Goal: Task Accomplishment & Management: Use online tool/utility

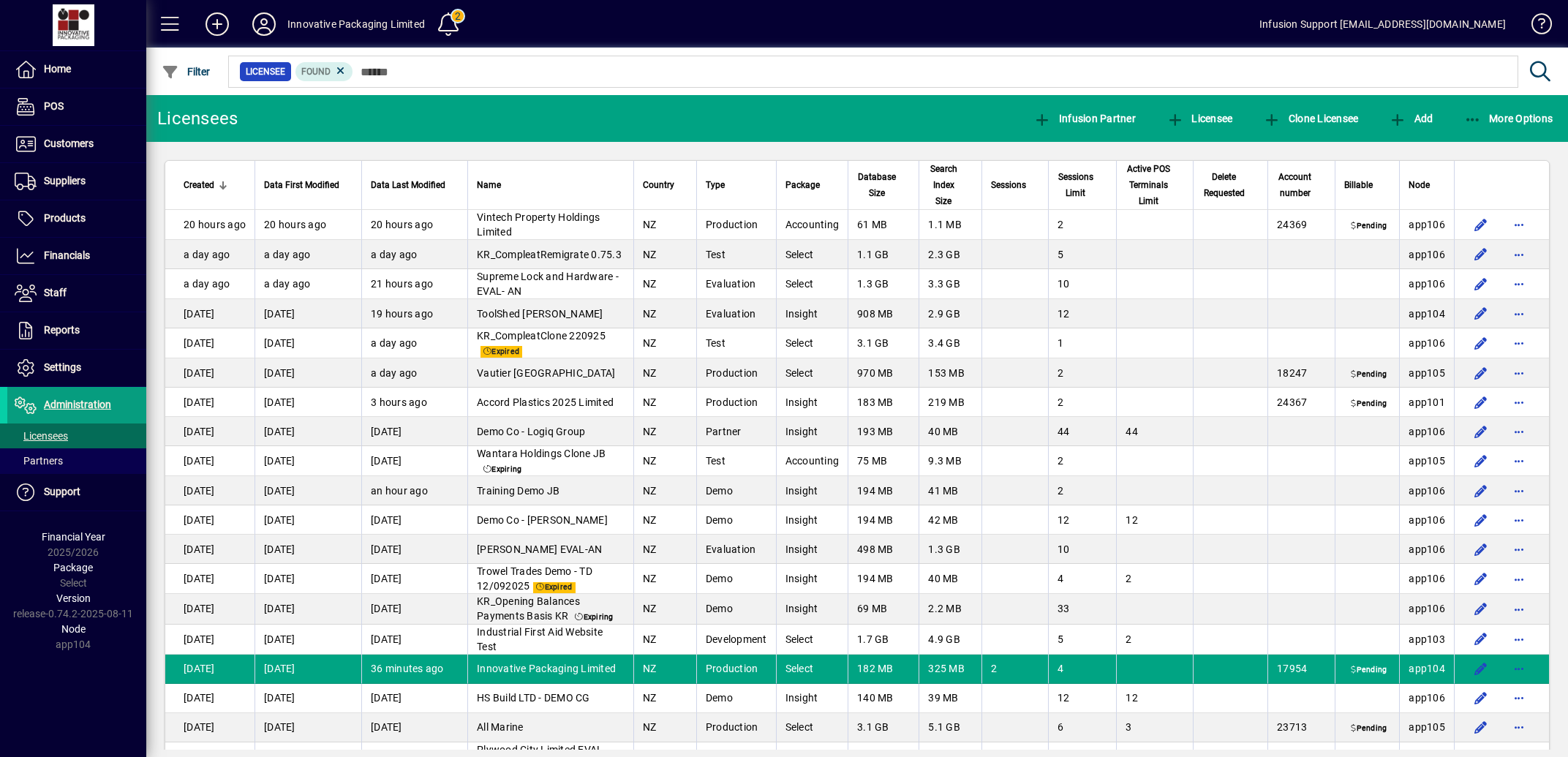
scroll to position [147, 0]
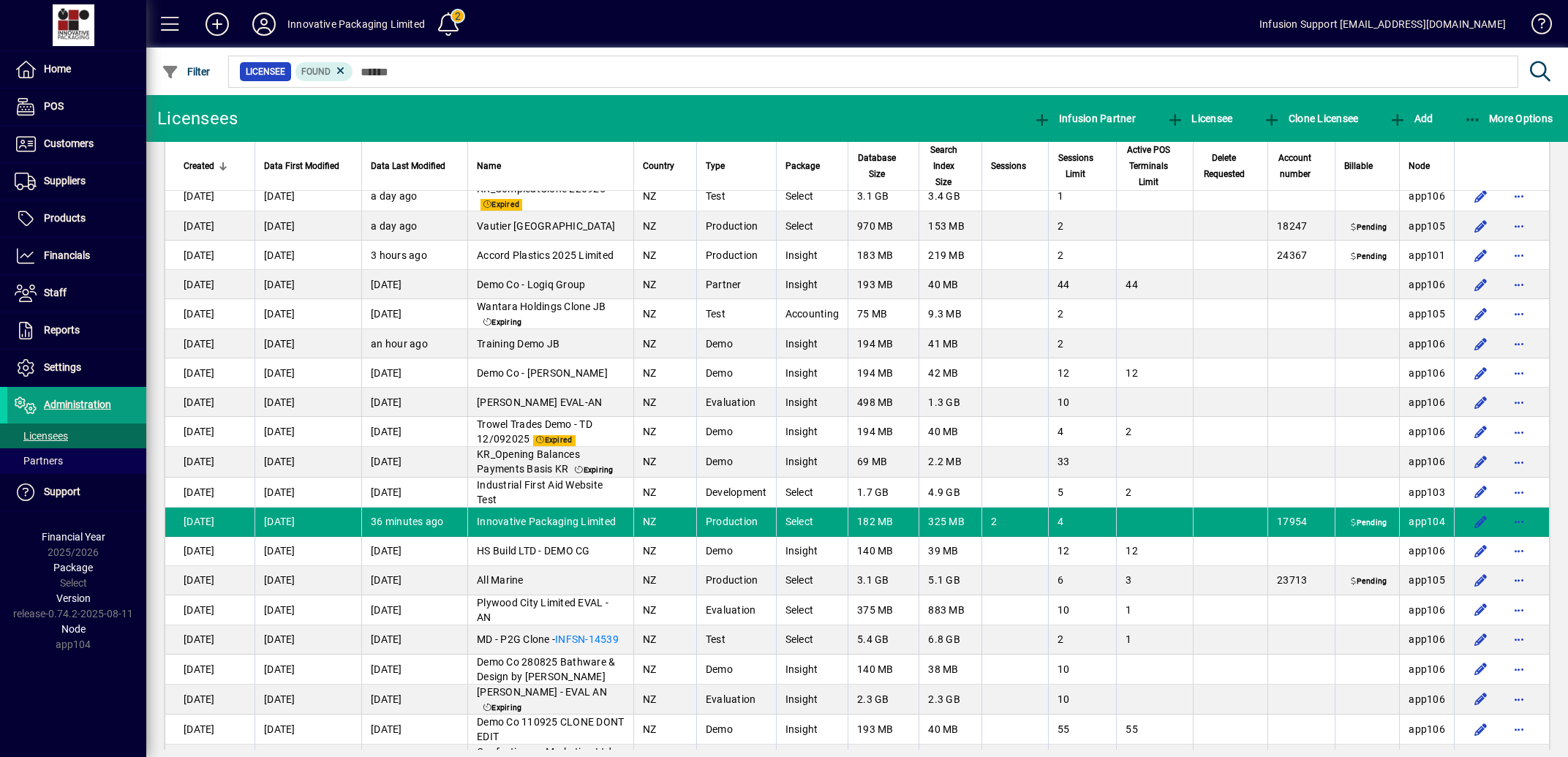
click at [404, 63] on div at bounding box center [936, 56] width 1421 height 16
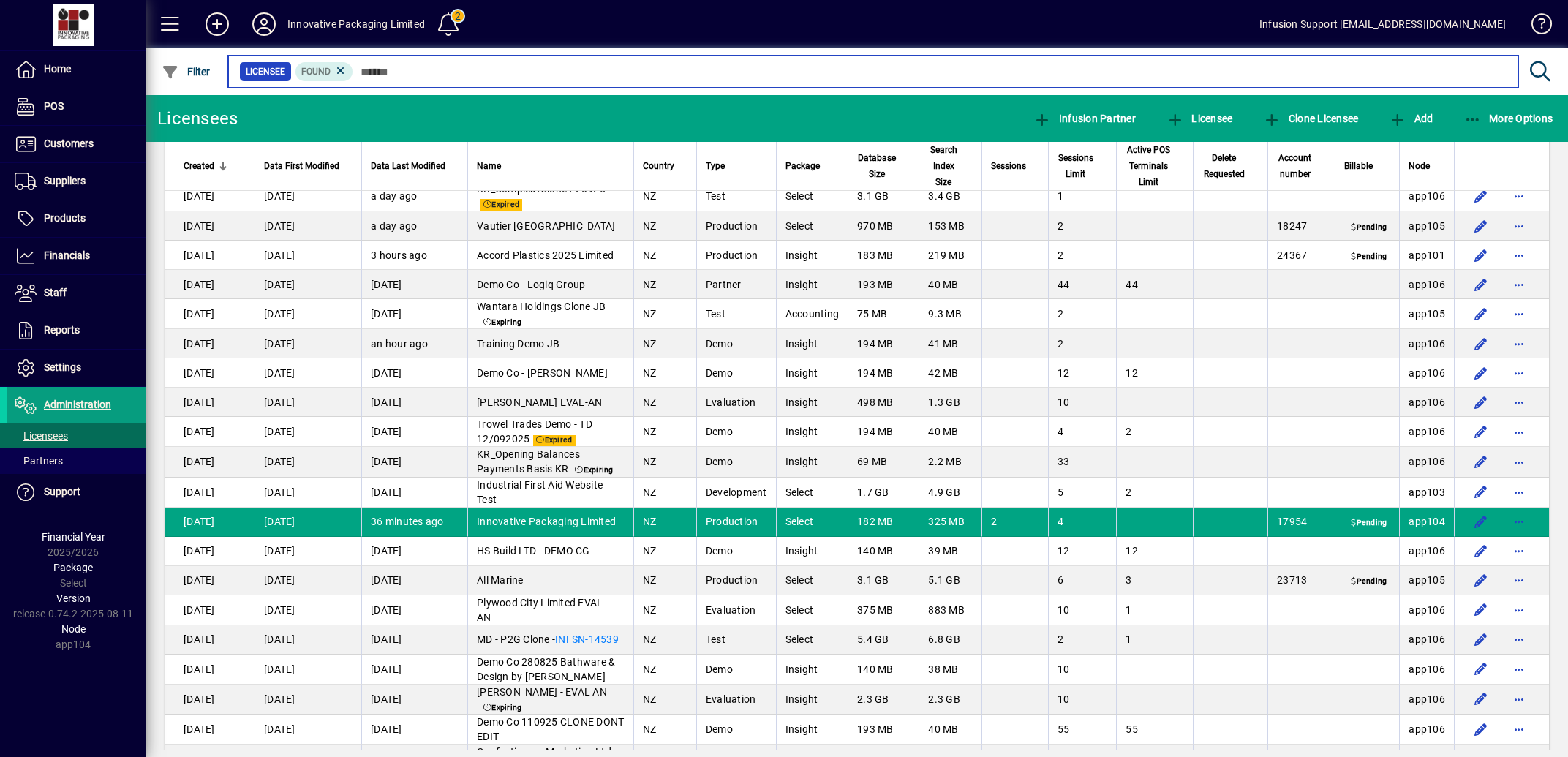
click at [407, 68] on input "text" at bounding box center [930, 71] width 1153 height 21
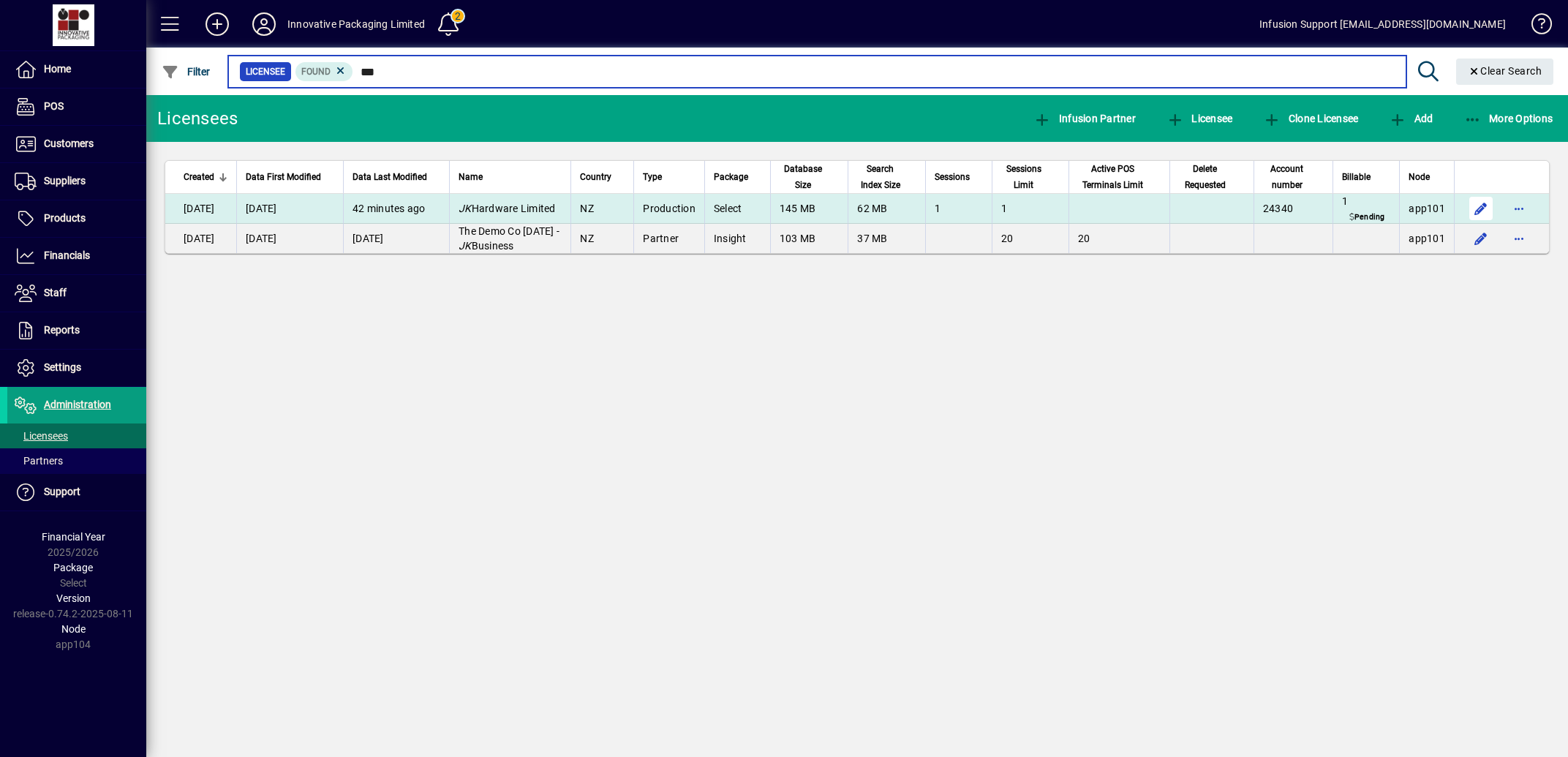
type input "**"
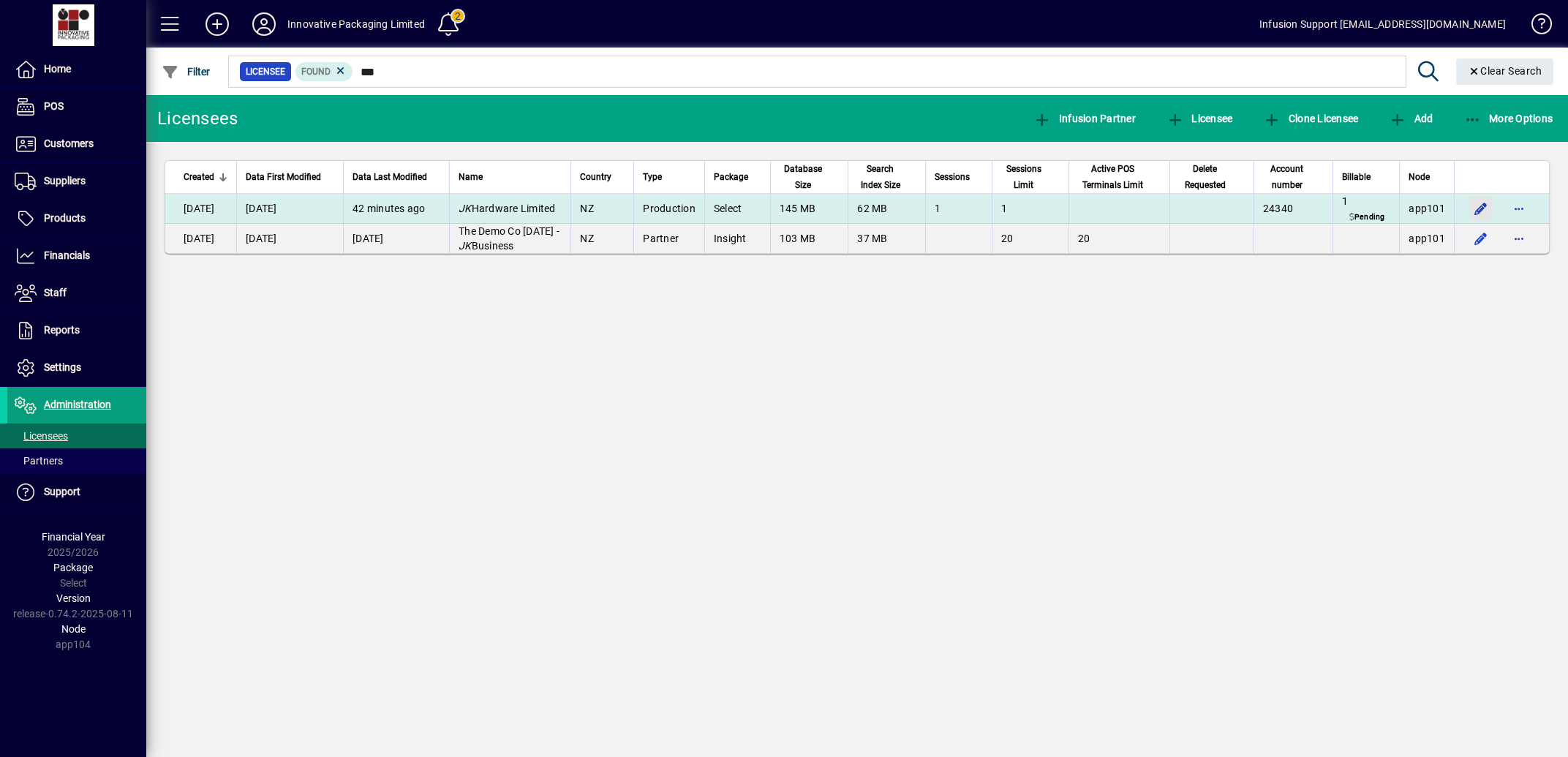
click at [1478, 226] on span "button" at bounding box center [1480, 208] width 35 height 35
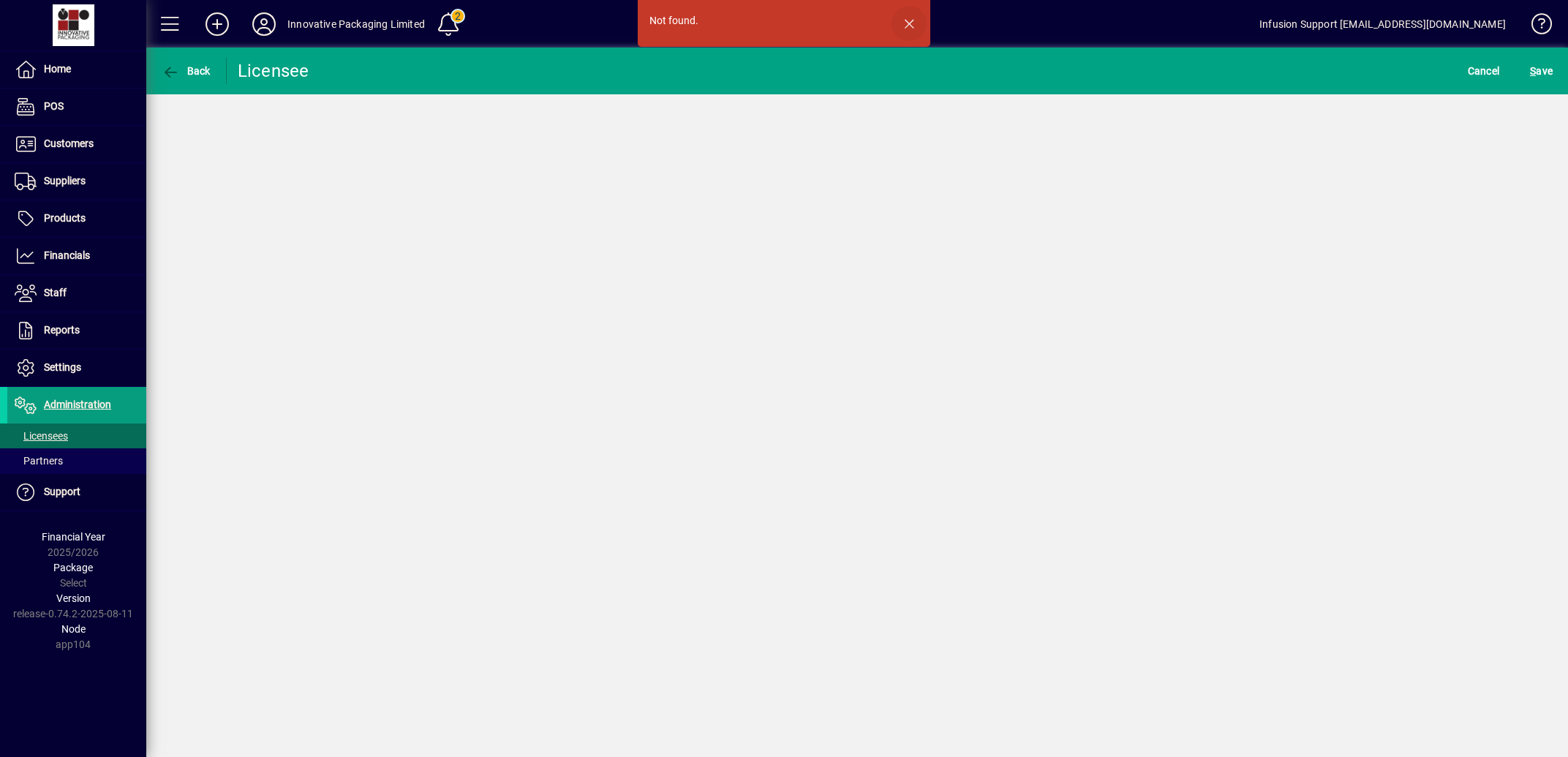
click at [912, 19] on span "button" at bounding box center [909, 23] width 35 height 35
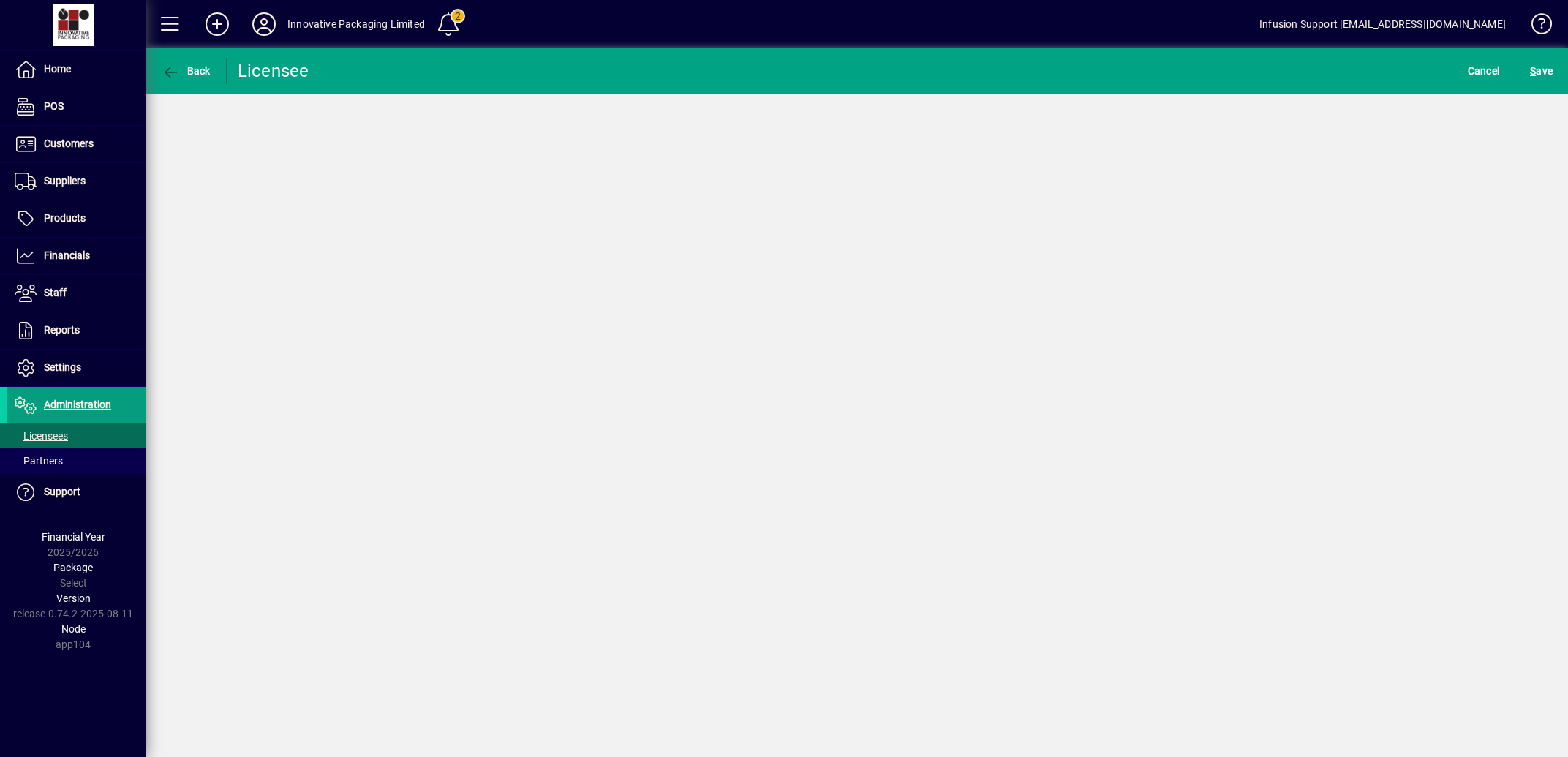
click at [265, 21] on icon at bounding box center [264, 24] width 30 height 23
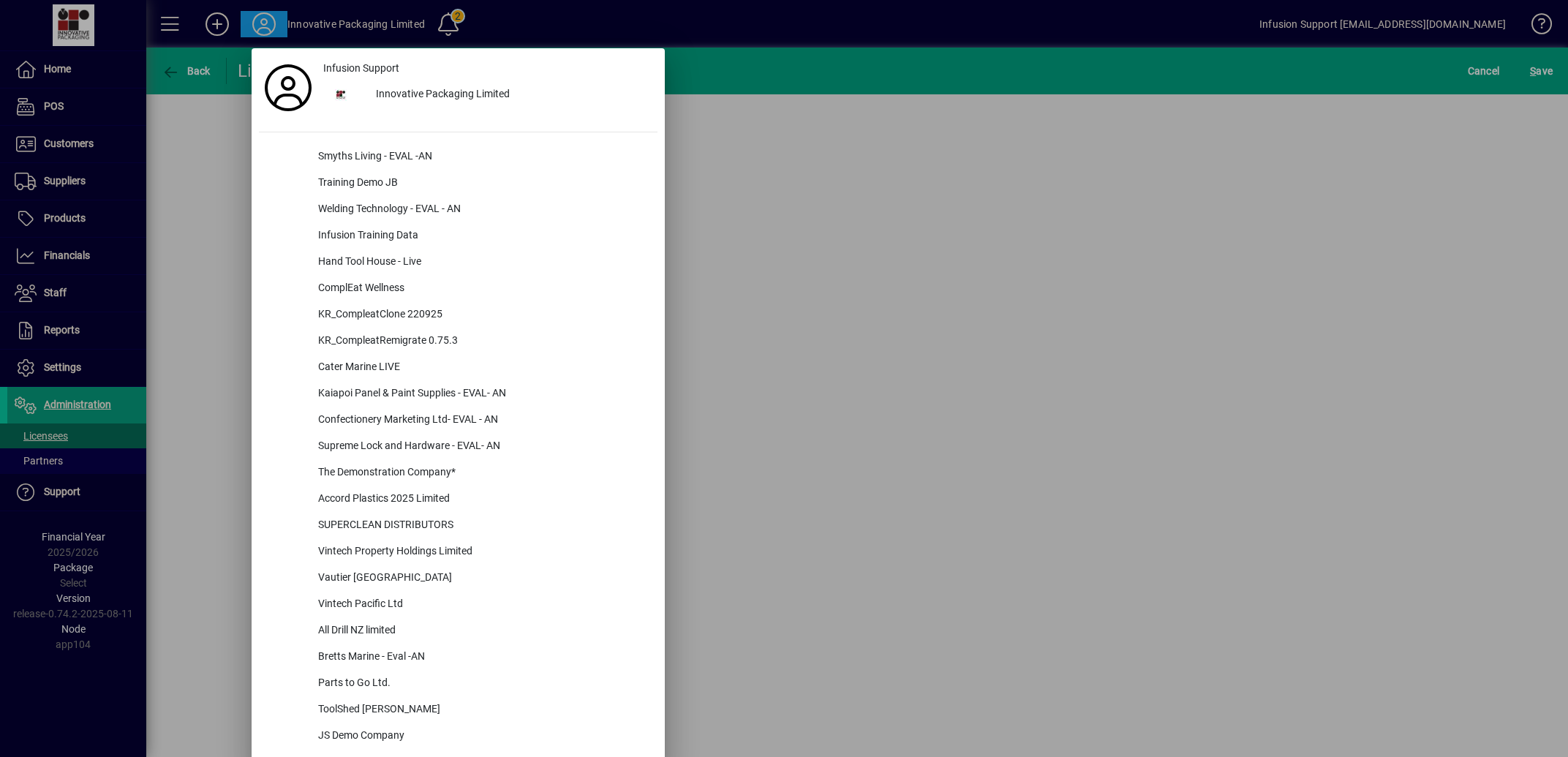
click at [60, 442] on div at bounding box center [784, 378] width 1568 height 757
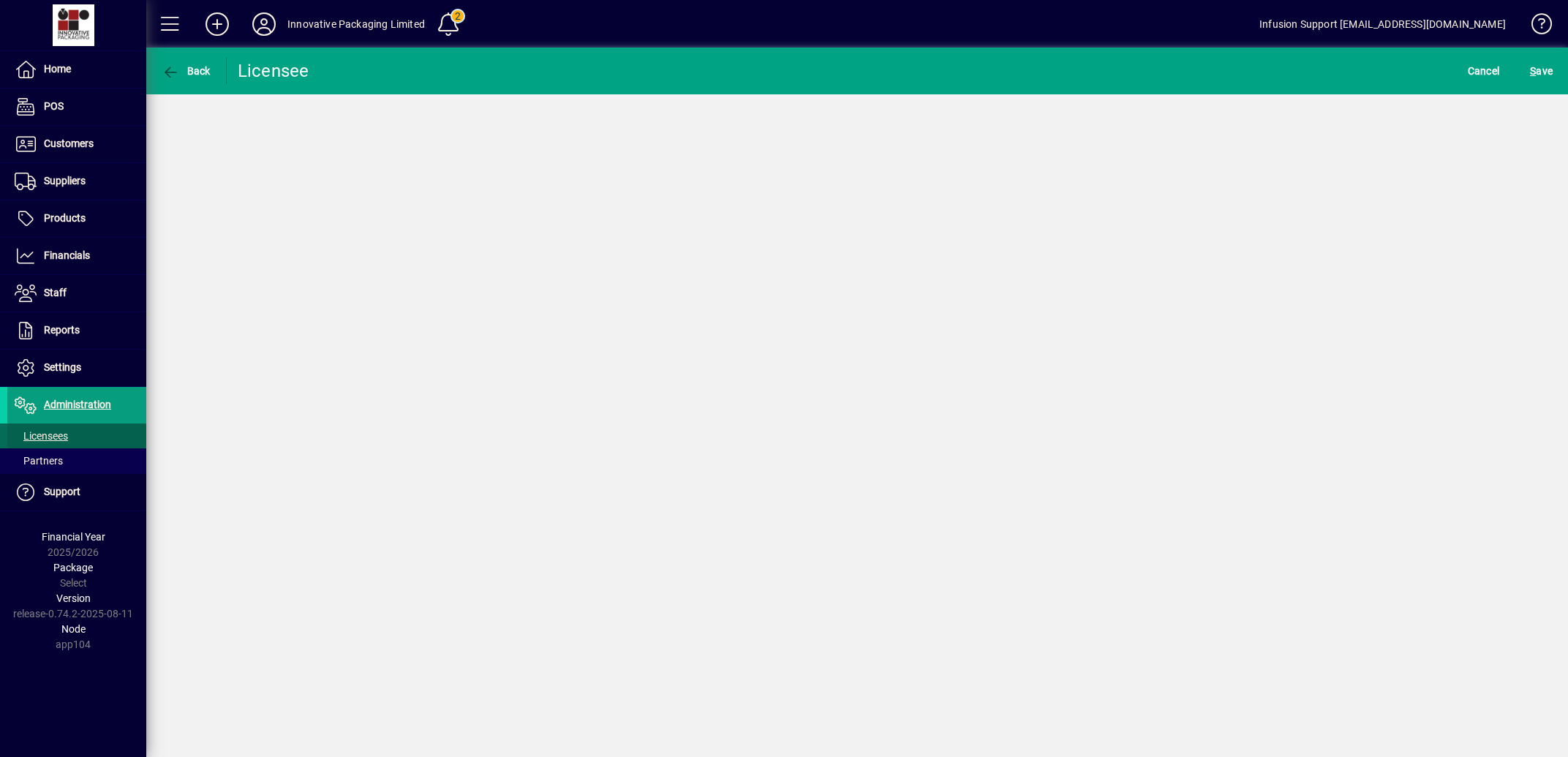
click at [60, 442] on span "Licensees" at bounding box center [40, 436] width 53 height 12
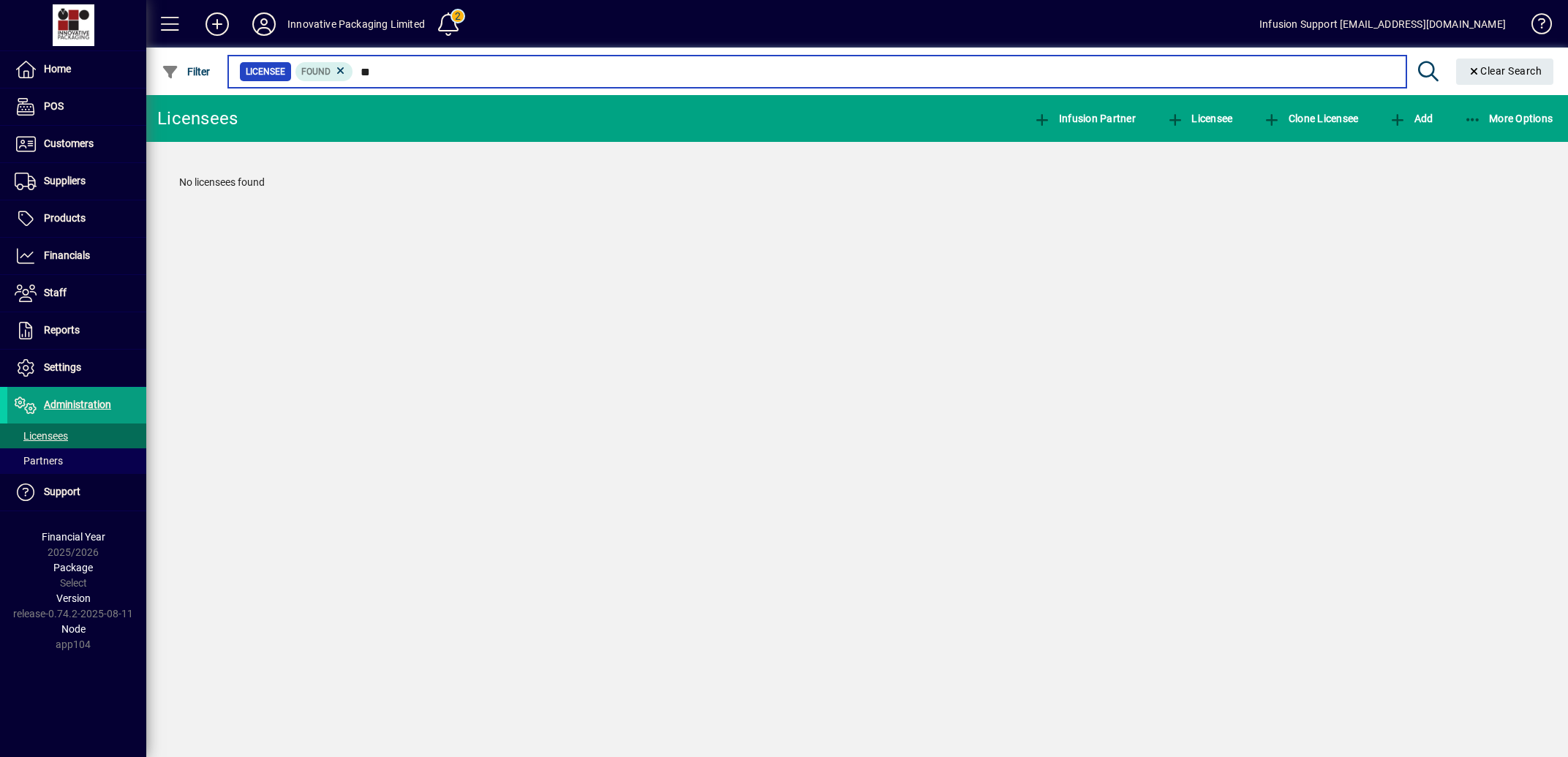
type input "*"
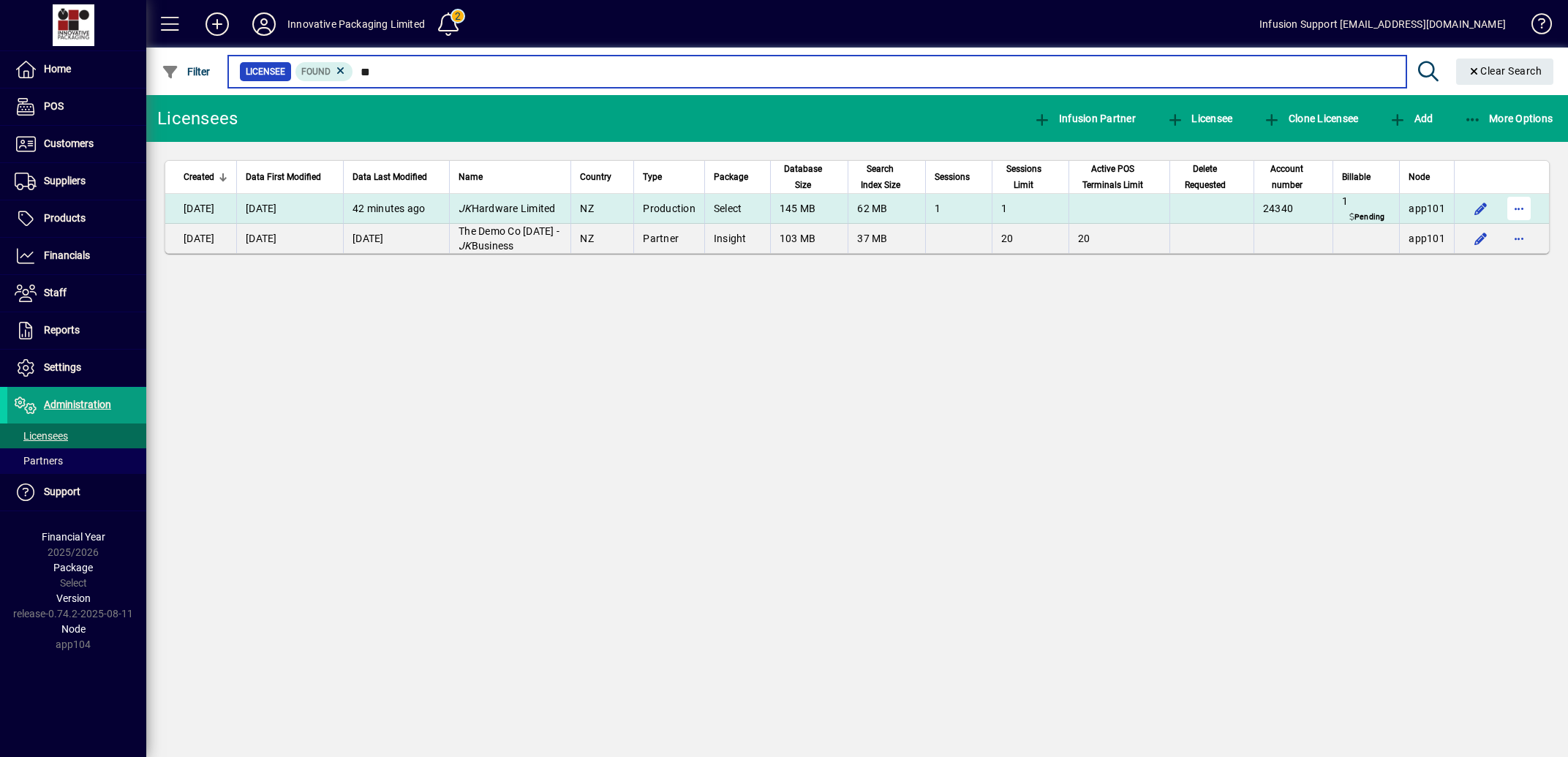
type input "**"
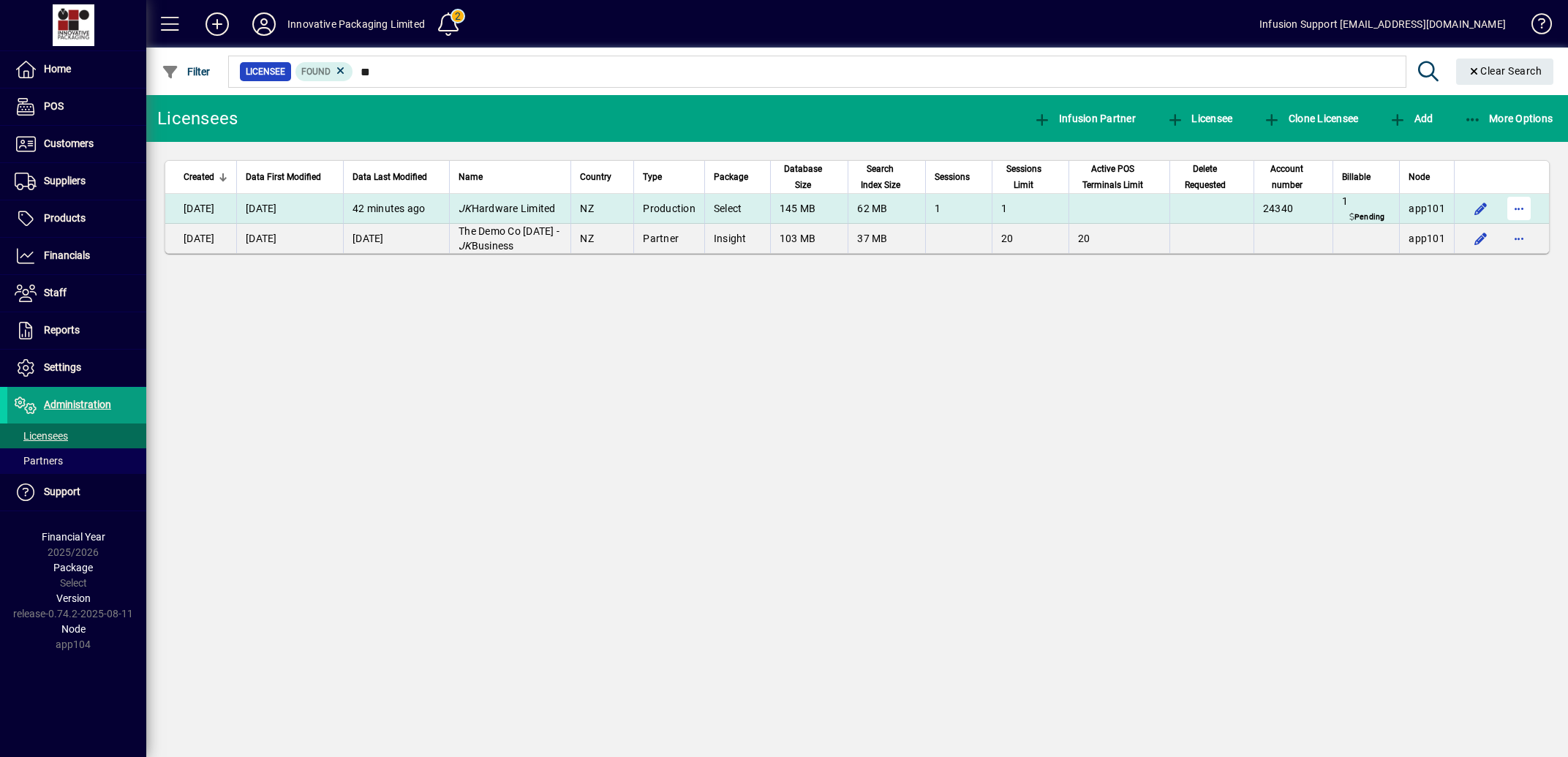
click at [1523, 224] on span "button" at bounding box center [1519, 208] width 35 height 35
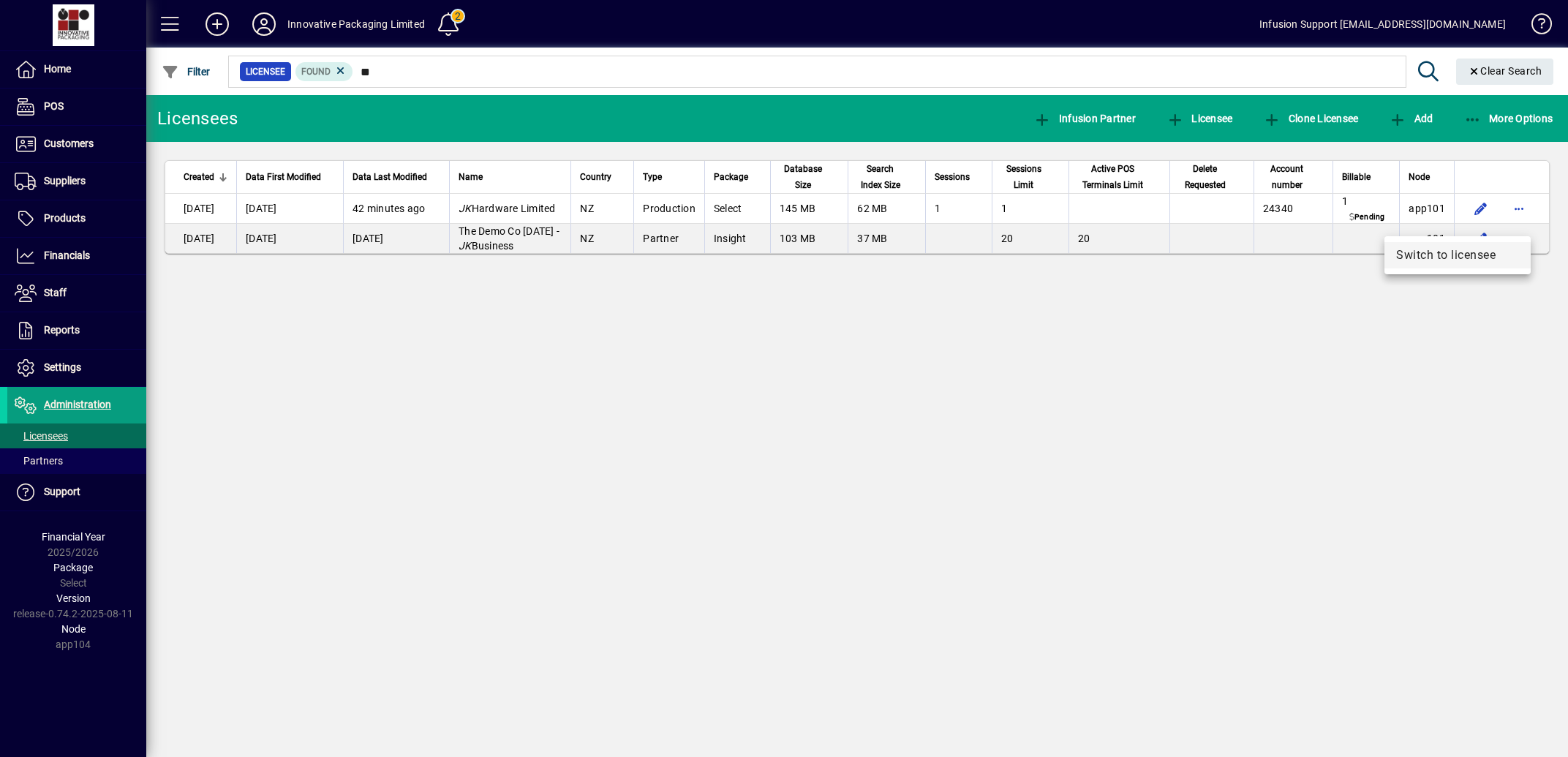
click at [1456, 257] on span "Switch to licensee" at bounding box center [1457, 256] width 123 height 18
